Goal: Task Accomplishment & Management: Complete application form

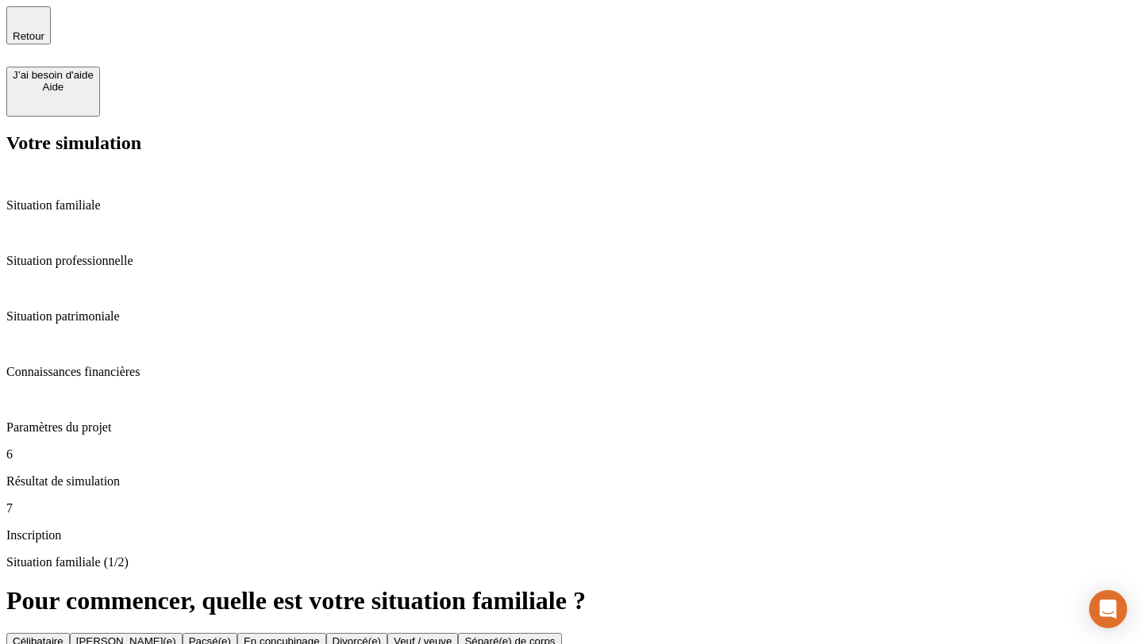
click at [488, 633] on div "Célibataire Marié(e) Pacsé(e) En concubinage Divorcé(e) Veuf / veuve Séparé(e) …" at bounding box center [571, 641] width 1130 height 17
click at [231, 636] on div "Pacsé(e)" at bounding box center [210, 642] width 42 height 12
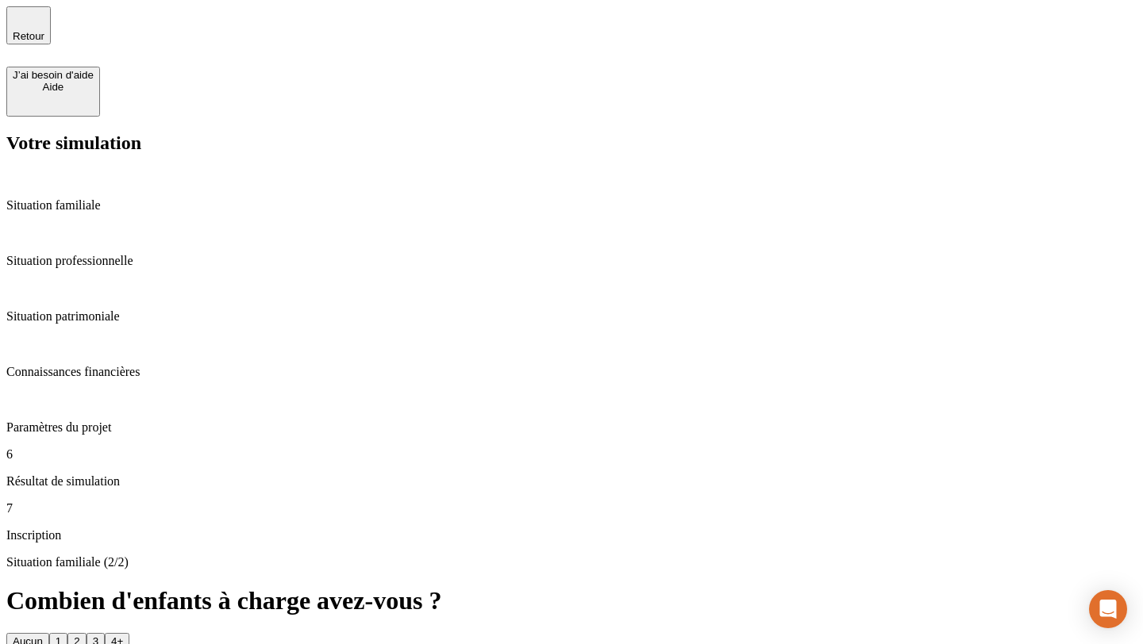
click at [105, 633] on button "3" at bounding box center [95, 641] width 18 height 17
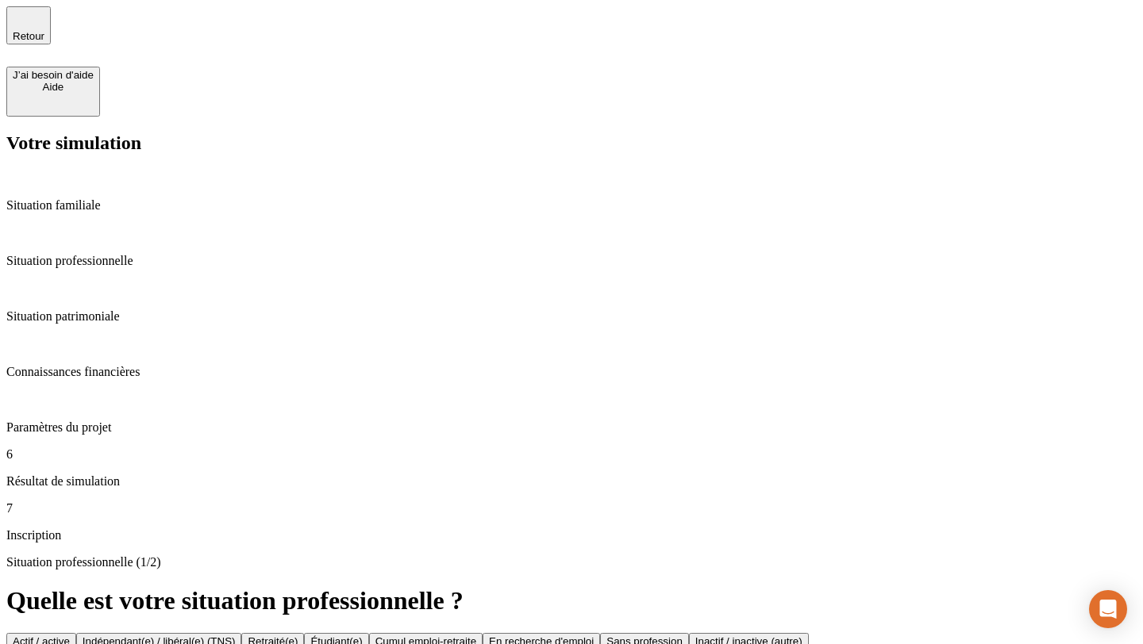
click at [236, 636] on div "Indépendant(e) / libéral(e) (TNS)" at bounding box center [159, 642] width 153 height 12
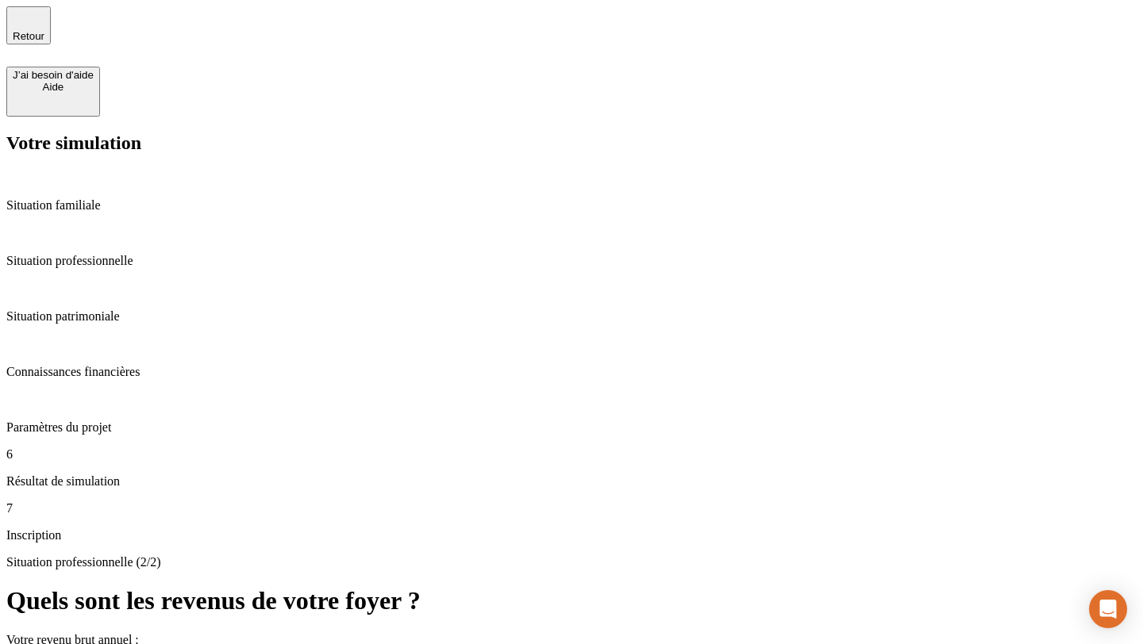
type input "9 264"
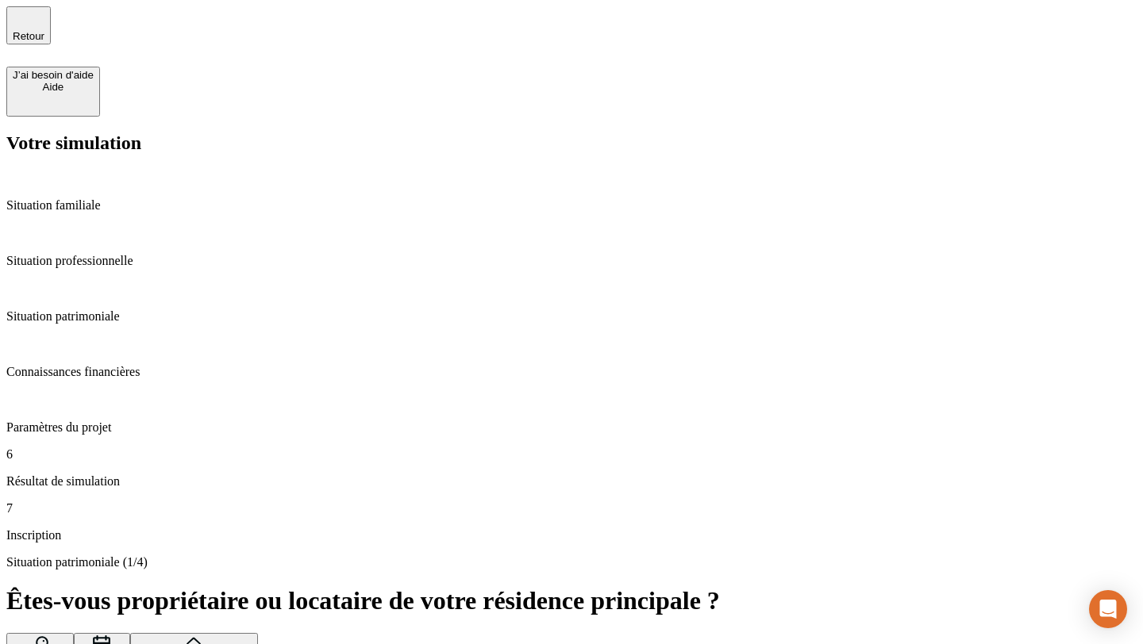
click at [1017, 555] on div "Situation patrimoniale (1/4) Êtes-vous propriétaire ou locataire de votre résid…" at bounding box center [571, 632] width 1130 height 154
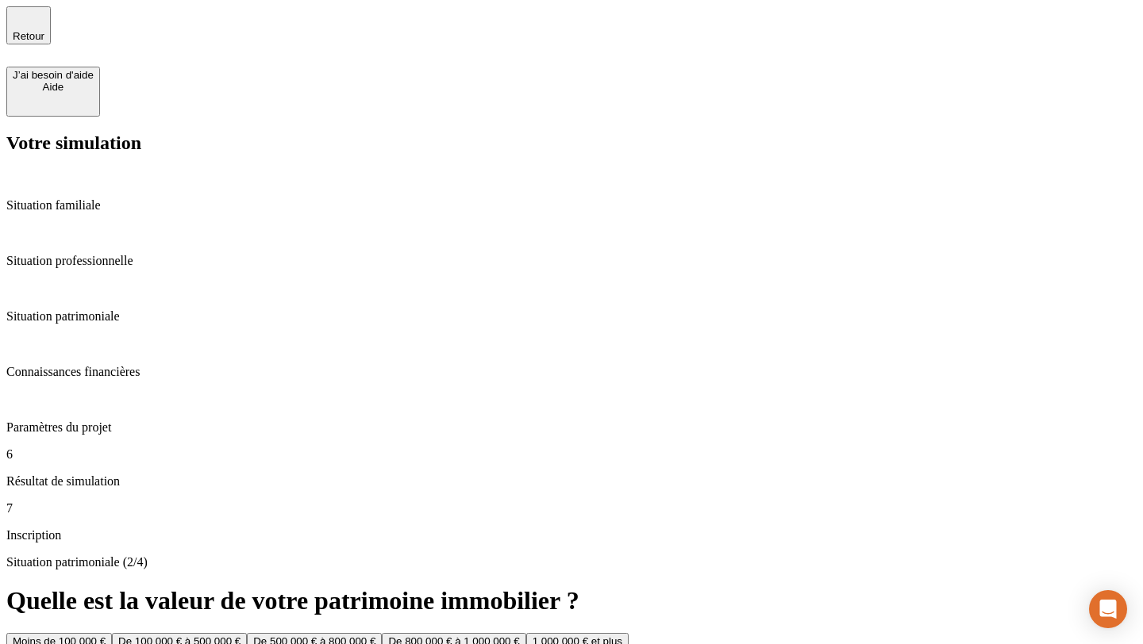
click at [519, 636] on div "De 800 000 € à 1 000 000 €" at bounding box center [453, 642] width 131 height 12
click at [570, 636] on div "950 000 € et plus" at bounding box center [552, 642] width 81 height 12
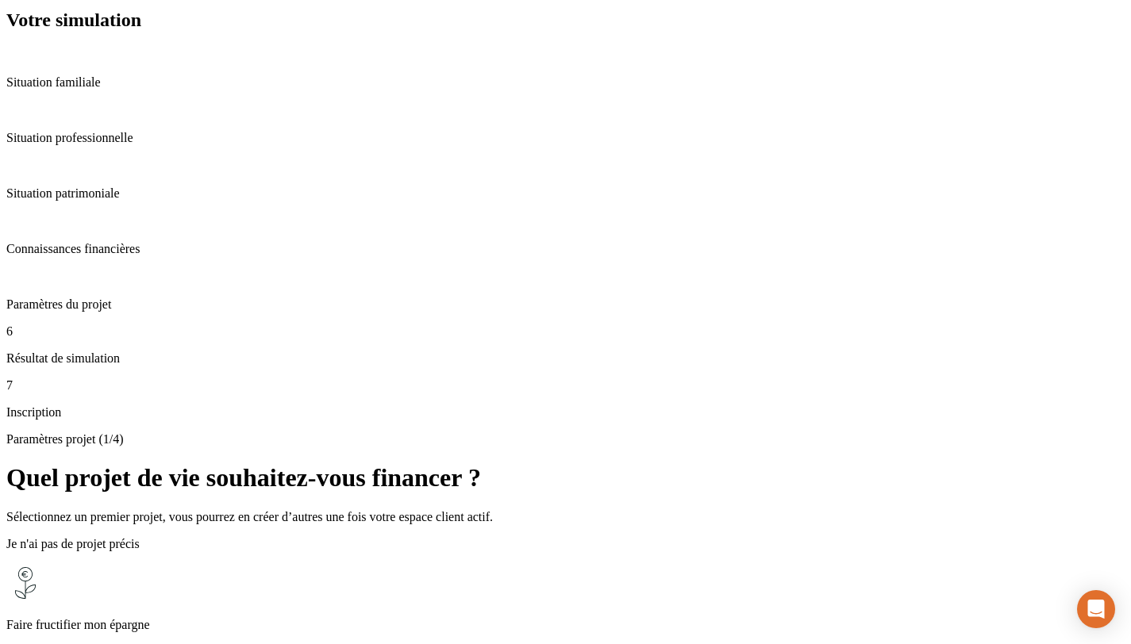
scroll to position [159, 0]
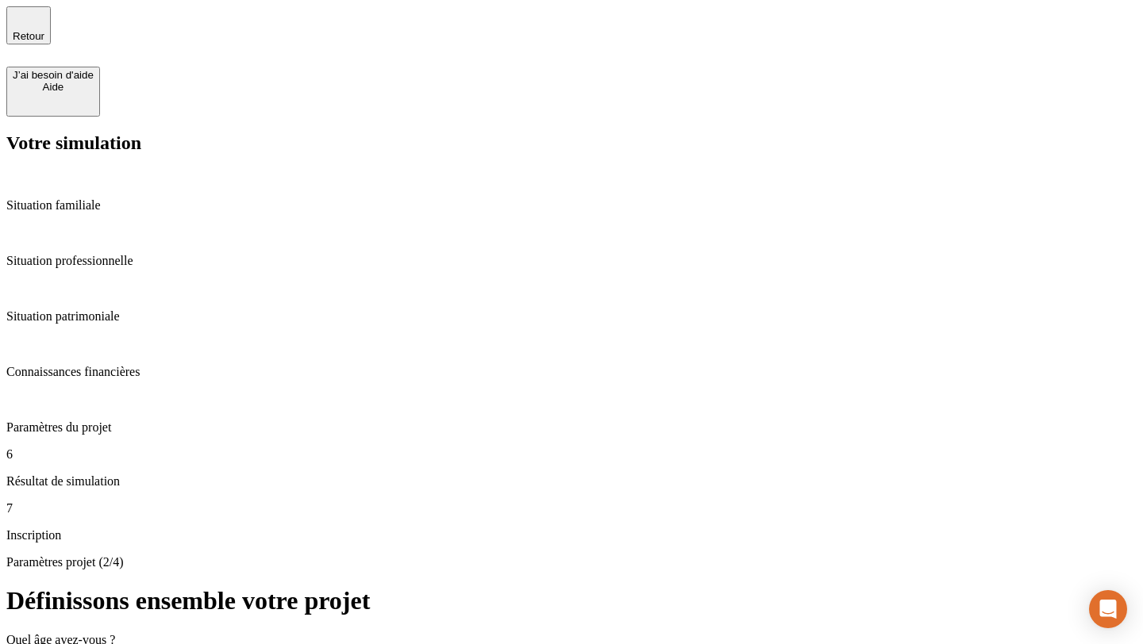
type input "44"
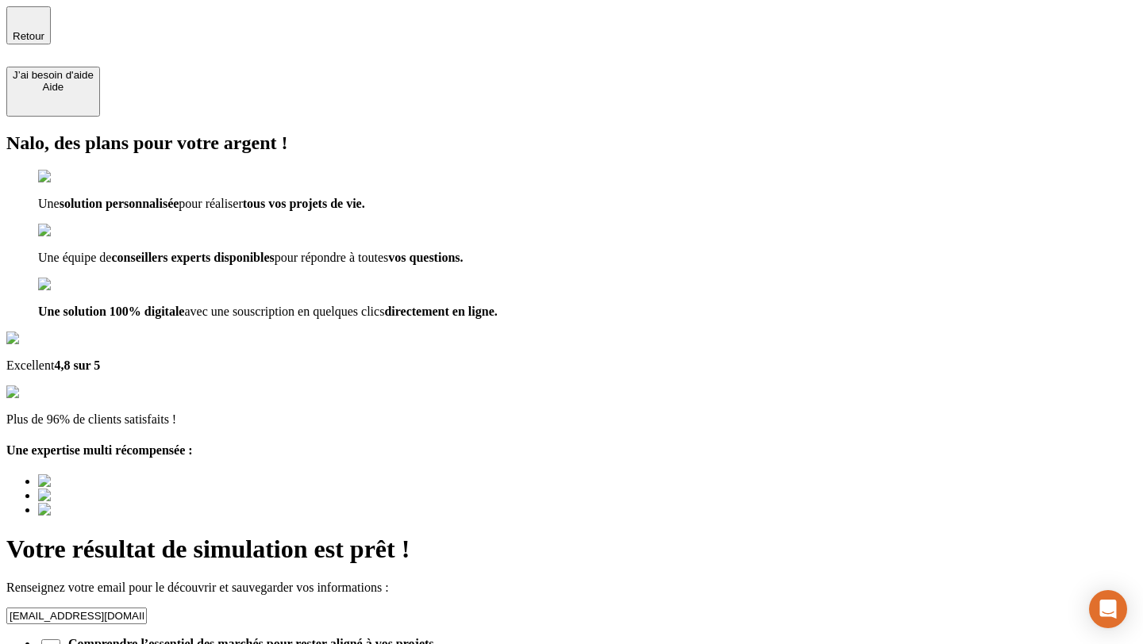
drag, startPoint x: 828, startPoint y: 203, endPoint x: 576, endPoint y: 207, distance: 252.3
click at [576, 535] on div "Votre résultat de simulation est prêt ! Renseignez votre email pour le découvri…" at bounding box center [571, 649] width 1130 height 229
click at [615, 637] on span "Comprendre l’essentiel des marchés pour rester aligné à vos projets Recevez des…" at bounding box center [595, 651] width 1082 height 29
click at [60, 639] on input "Comprendre l’essentiel des marchés pour rester aligné à vos projets Recevez des…" at bounding box center [50, 648] width 19 height 19
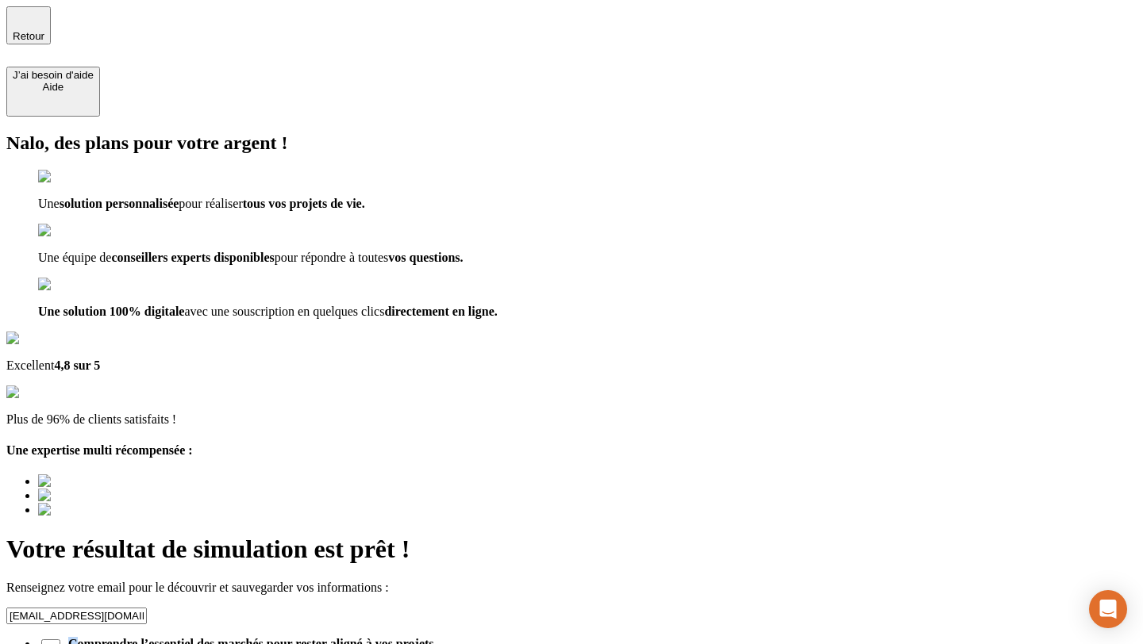
drag, startPoint x: 622, startPoint y: 257, endPoint x: 613, endPoint y: 256, distance: 9.6
click at [613, 637] on span "Comprendre l’essentiel des marchés pour rester aligné à vos projets Recevez des…" at bounding box center [595, 651] width 1082 height 29
click at [60, 639] on input "Comprendre l’essentiel des marchés pour rester aligné à vos projets Recevez des…" at bounding box center [50, 648] width 19 height 19
click at [613, 637] on span "Comprendre l’essentiel des marchés pour rester aligné à vos projets Recevez des…" at bounding box center [595, 651] width 1082 height 29
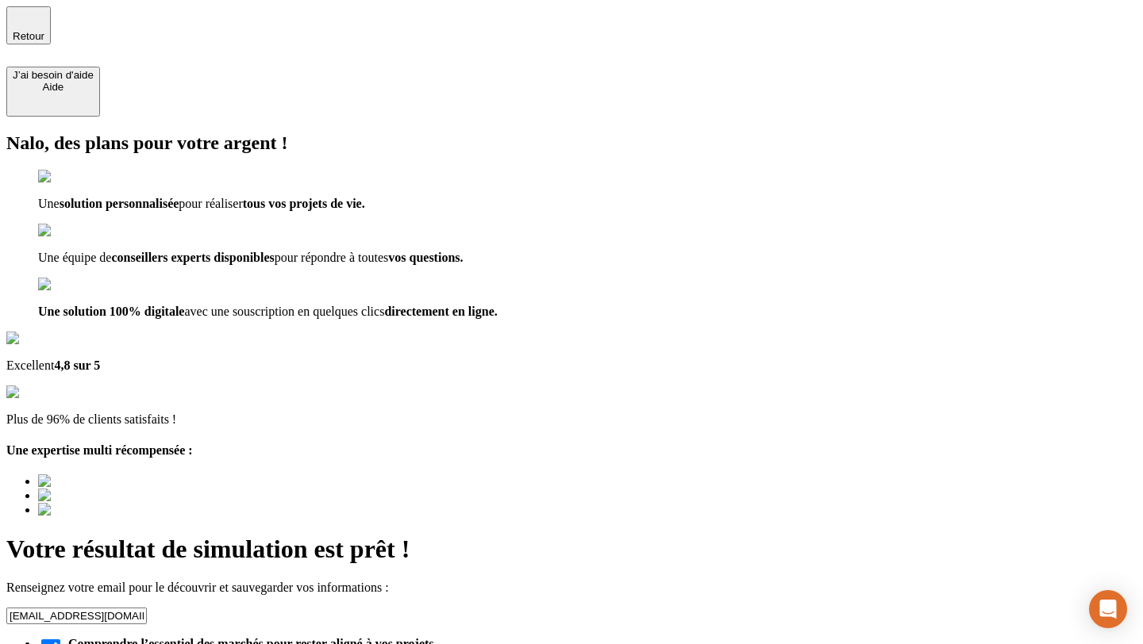
click at [60, 639] on input "Comprendre l’essentiel des marchés pour rester aligné à vos projets Recevez des…" at bounding box center [50, 648] width 19 height 19
checkbox input "false"
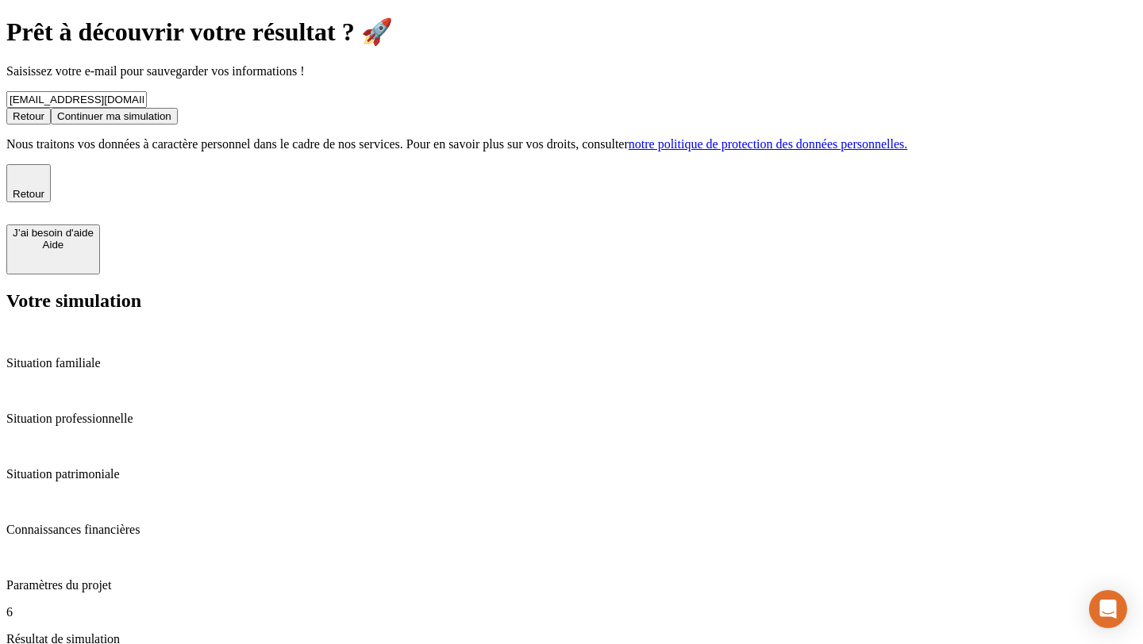
click at [147, 108] on input "[EMAIL_ADDRESS][DOMAIN_NAME]" at bounding box center [76, 99] width 140 height 17
click at [147, 108] on input "mathildetestimulrtrxa@gmail.com" at bounding box center [76, 99] width 140 height 17
drag, startPoint x: 675, startPoint y: 301, endPoint x: 389, endPoint y: 286, distance: 286.8
click at [389, 151] on div "Prêt à découvrir votre résultat ? 🚀 Saisissez votre e-mail pour sauvegarder vos…" at bounding box center [571, 84] width 1130 height 134
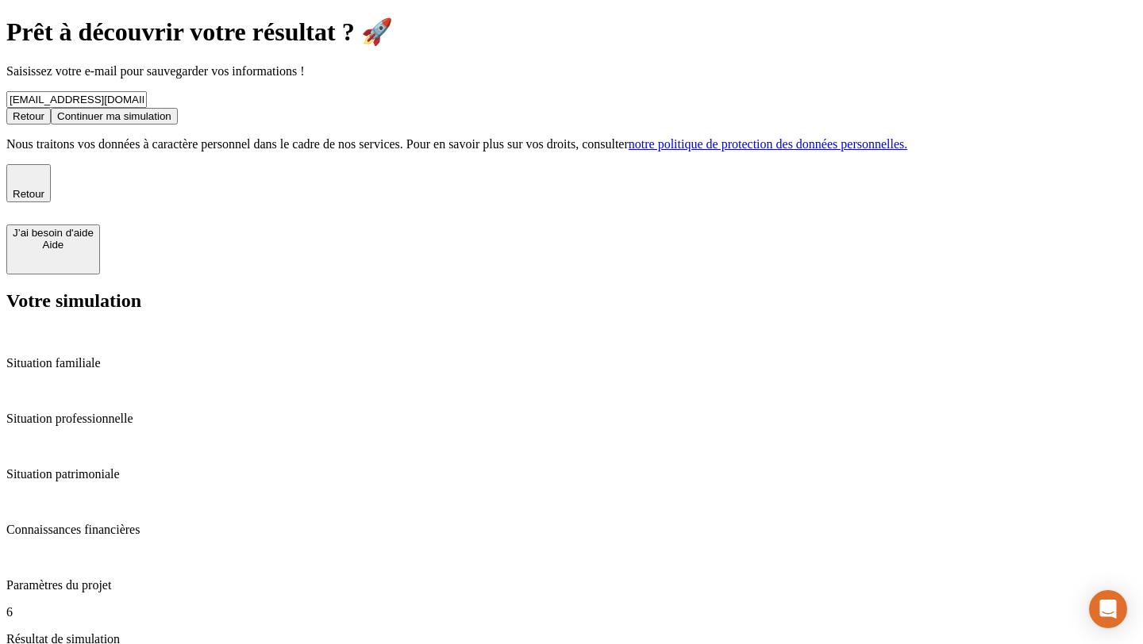
click at [147, 108] on input "mathildetestimulrtrxa@gmail.com" at bounding box center [76, 99] width 140 height 17
drag, startPoint x: 668, startPoint y: 294, endPoint x: 272, endPoint y: 295, distance: 395.9
click at [272, 151] on div "Prêt à découvrir votre résultat ? 🚀 Saisissez votre e-mail pour sauvegarder vos…" at bounding box center [571, 84] width 1130 height 134
type input "mathildetestimulrtrxa@gmail.com"
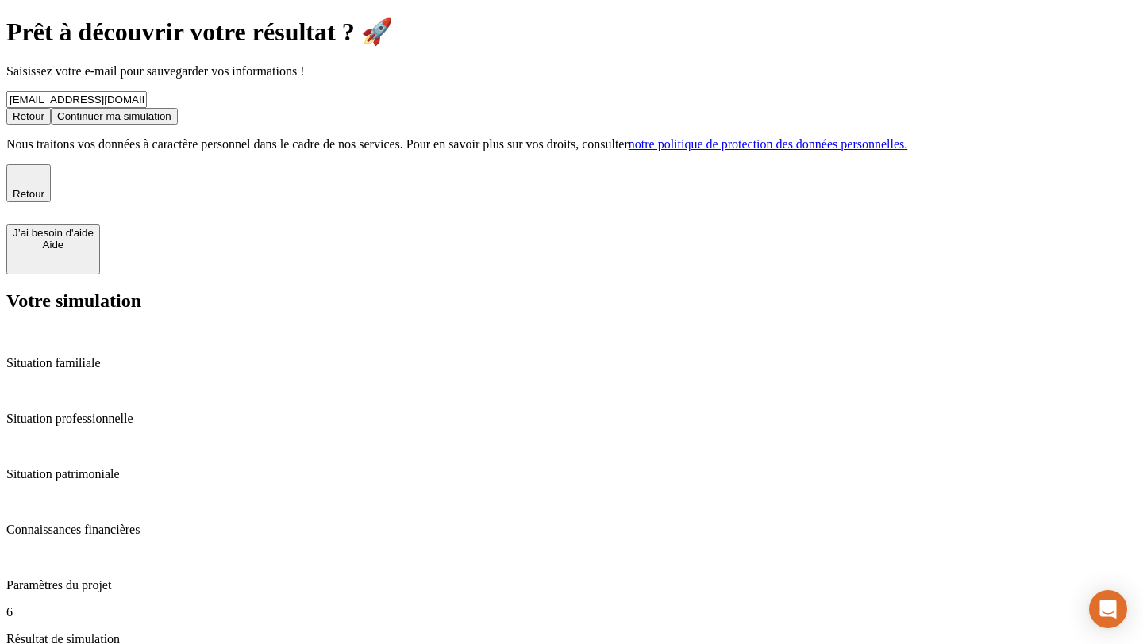
click at [147, 108] on input "[EMAIL_ADDRESS][DOMAIN_NAME]" at bounding box center [76, 99] width 140 height 17
type input "mathildetestimulajhv@gmail.com"
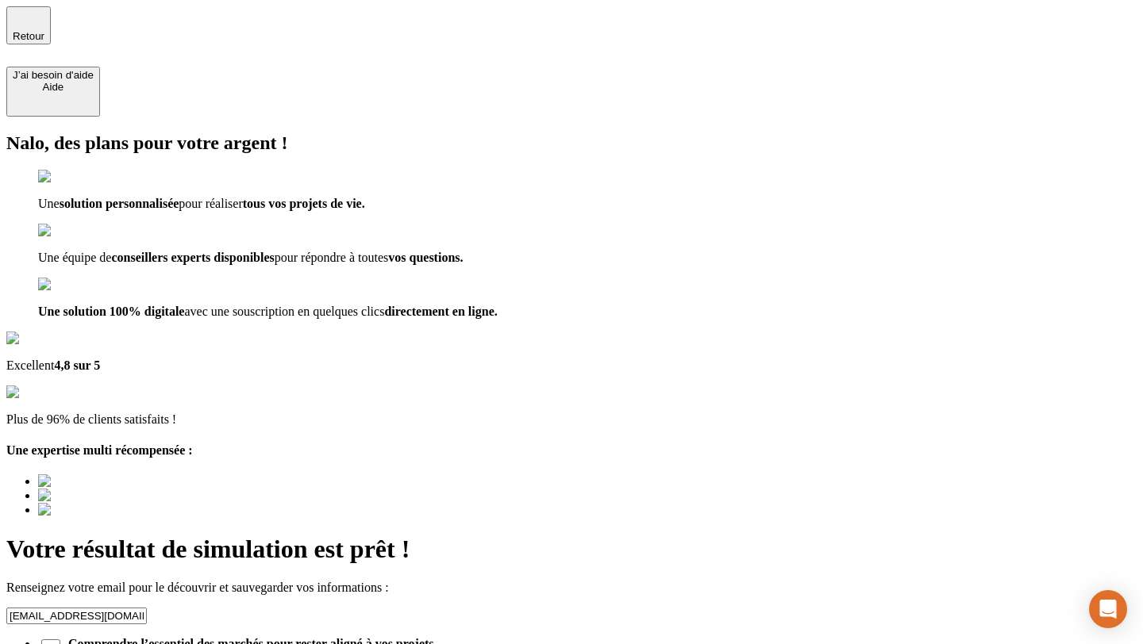
click at [147, 608] on input "[EMAIL_ADDRESS][DOMAIN_NAME]" at bounding box center [76, 616] width 140 height 17
drag, startPoint x: 778, startPoint y: 208, endPoint x: 532, endPoint y: 182, distance: 248.1
click at [532, 182] on div "Nalo, des plans pour votre argent ! Une solution personnalisée pour réaliser to…" at bounding box center [571, 448] width 1130 height 631
click at [147, 608] on input "[EMAIL_ADDRESS][DOMAIN_NAME]" at bounding box center [76, 616] width 140 height 17
drag, startPoint x: 709, startPoint y: 207, endPoint x: 554, endPoint y: 210, distance: 154.7
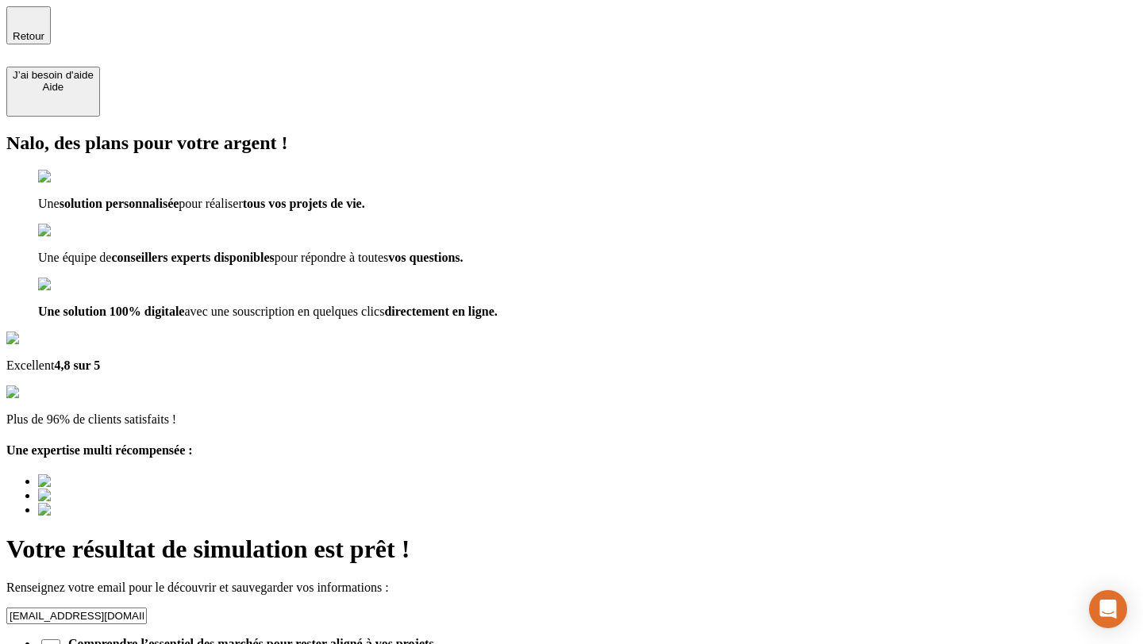
click at [554, 211] on div "Nalo, des plans pour votre argent ! Une solution personnalisée pour réaliser to…" at bounding box center [571, 448] width 1130 height 631
click at [147, 608] on input "[EMAIL_ADDRESS][DOMAIN_NAME]" at bounding box center [76, 616] width 140 height 17
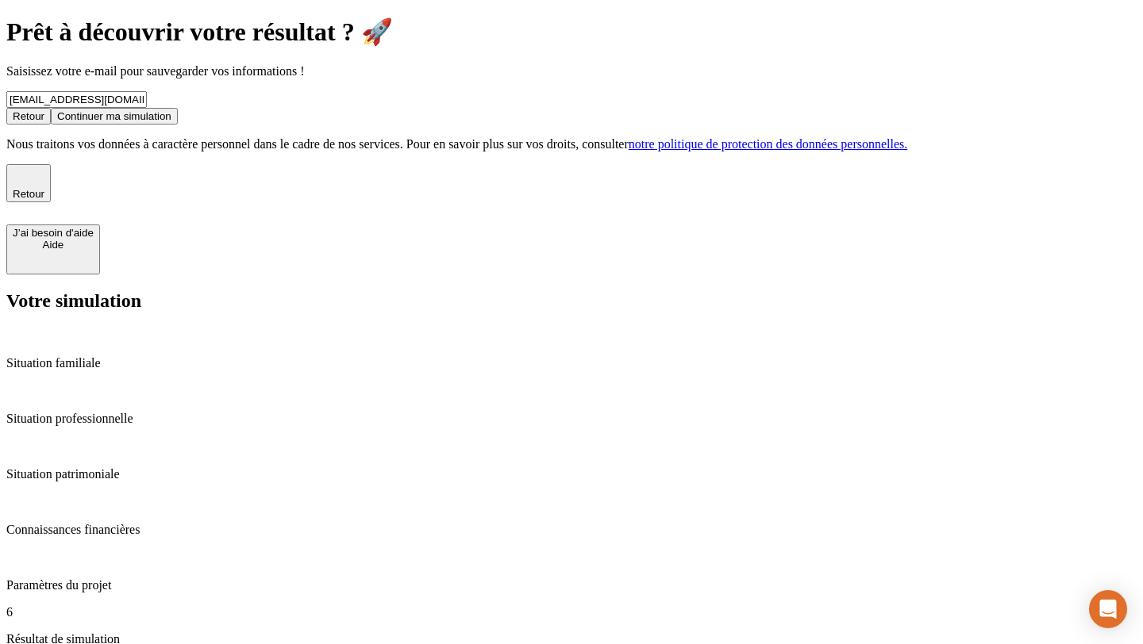
drag, startPoint x: 614, startPoint y: 294, endPoint x: 401, endPoint y: 293, distance: 212.6
click at [401, 125] on form "[EMAIL_ADDRESS][DOMAIN_NAME] Retour Continuer ma simulation" at bounding box center [571, 107] width 1130 height 33
type input "[EMAIL_ADDRESS][DOMAIN_NAME]"
click at [171, 122] on div "Continuer ma simulation" at bounding box center [114, 116] width 114 height 12
click at [178, 125] on button "Continuer ma simulation" at bounding box center [114, 116] width 127 height 17
